Goal: Transaction & Acquisition: Obtain resource

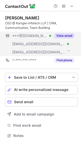
scroll to position [132, 81]
click at [62, 35] on button "View email" at bounding box center [65, 35] width 20 height 5
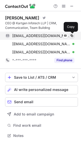
click at [71, 35] on span at bounding box center [72, 36] width 4 height 4
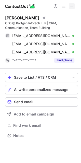
click at [70, 6] on span at bounding box center [72, 6] width 4 height 4
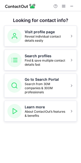
click at [39, 124] on div "Looking for contact info? Visit profile page Reveal individual contact details …" at bounding box center [40, 87] width 81 height 152
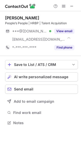
scroll to position [119, 81]
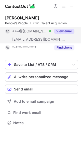
click at [61, 29] on button "View email" at bounding box center [65, 31] width 20 height 5
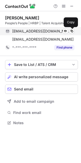
click at [71, 29] on span at bounding box center [72, 31] width 4 height 4
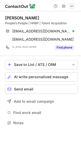
click at [72, 6] on span at bounding box center [72, 6] width 4 height 4
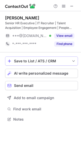
scroll to position [116, 81]
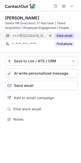
click at [58, 36] on button "View email" at bounding box center [65, 35] width 20 height 5
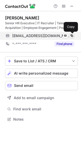
click at [71, 34] on span at bounding box center [72, 36] width 4 height 4
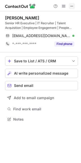
click at [71, 6] on span at bounding box center [72, 6] width 4 height 4
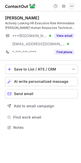
scroll to position [124, 81]
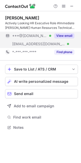
click at [58, 35] on button "View email" at bounding box center [65, 35] width 20 height 5
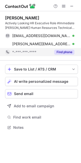
click at [59, 54] on button "Find phone" at bounding box center [65, 52] width 20 height 5
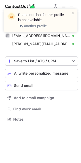
scroll to position [116, 81]
click at [73, 13] on span at bounding box center [73, 13] width 4 height 5
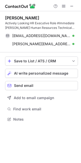
click at [71, 6] on span at bounding box center [72, 6] width 4 height 4
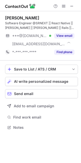
scroll to position [124, 81]
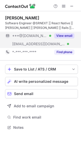
click at [61, 37] on button "View email" at bounding box center [65, 35] width 20 height 5
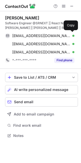
scroll to position [132, 81]
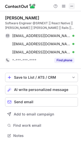
click at [70, 7] on button at bounding box center [72, 6] width 6 height 6
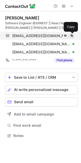
click at [72, 35] on span at bounding box center [72, 36] width 4 height 4
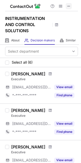
click at [69, 5] on span at bounding box center [69, 6] width 4 height 4
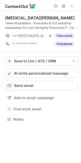
scroll to position [116, 81]
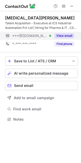
click at [57, 35] on button "View email" at bounding box center [65, 35] width 20 height 5
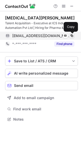
click at [73, 36] on span at bounding box center [72, 36] width 4 height 4
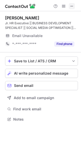
click at [71, 5] on span at bounding box center [72, 6] width 4 height 4
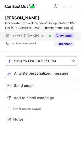
click at [59, 36] on button "View email" at bounding box center [65, 35] width 20 height 5
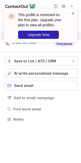
click at [74, 13] on span at bounding box center [73, 13] width 4 height 5
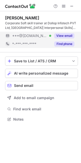
click at [61, 42] on button "Find phone" at bounding box center [65, 44] width 20 height 5
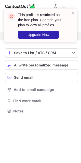
click at [74, 12] on span at bounding box center [73, 13] width 4 height 5
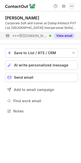
click at [72, 5] on span at bounding box center [72, 6] width 4 height 4
